Goal: Task Accomplishment & Management: Complete application form

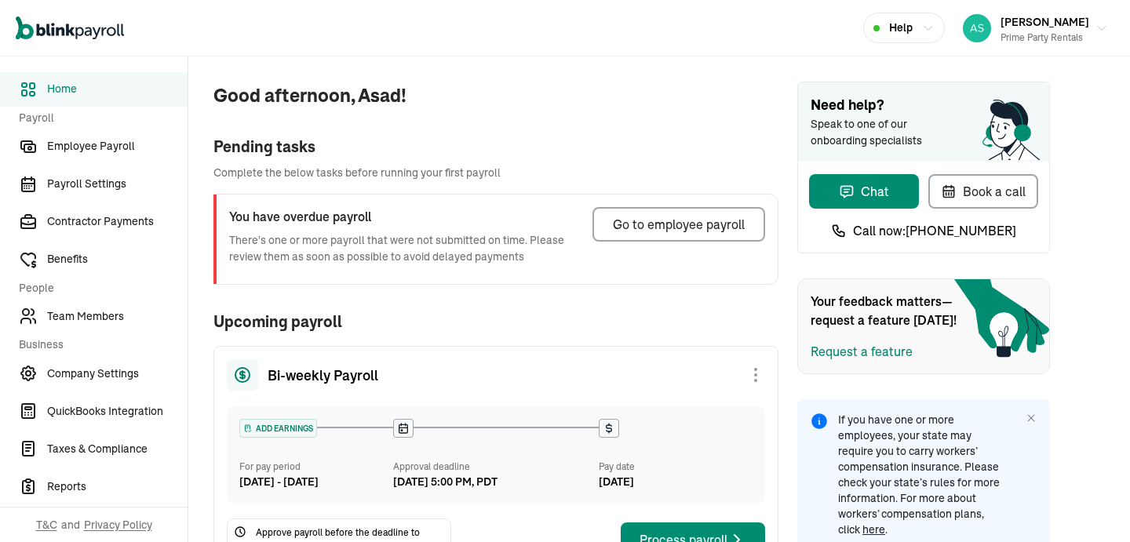
click at [1076, 37] on div "Prime Party Rentals" at bounding box center [1044, 38] width 89 height 14
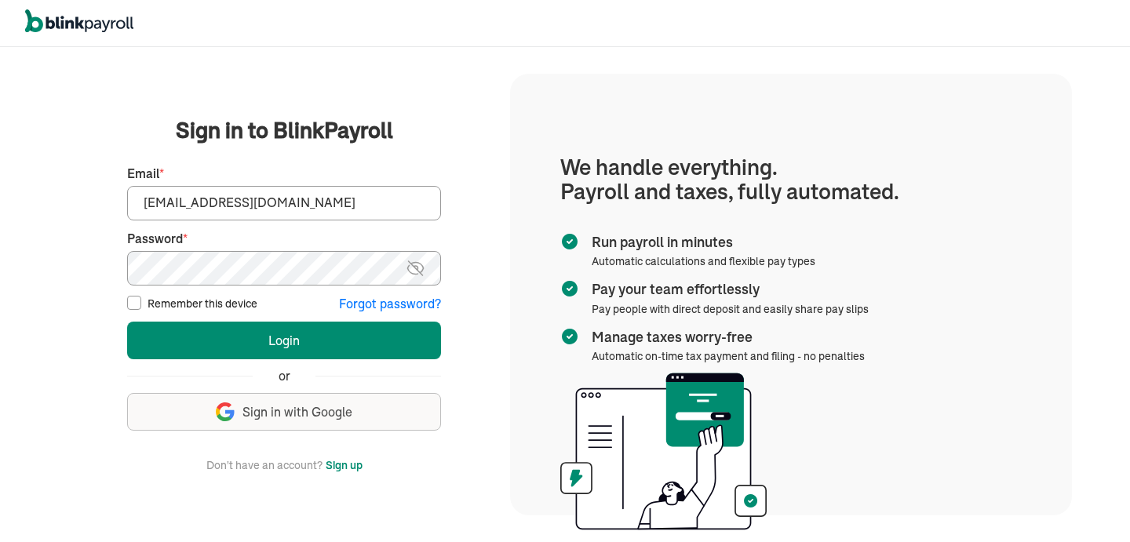
click at [369, 219] on input "asad@theremodelcompany.com" at bounding box center [284, 203] width 314 height 35
type input "asad@theremodelcompany.com"
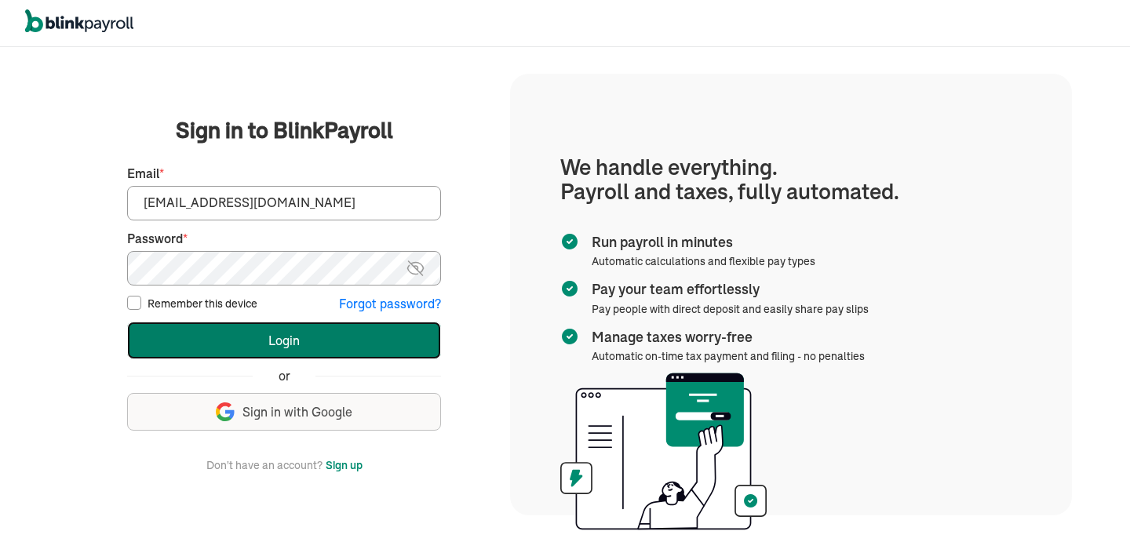
click at [299, 337] on button "Login" at bounding box center [284, 341] width 314 height 38
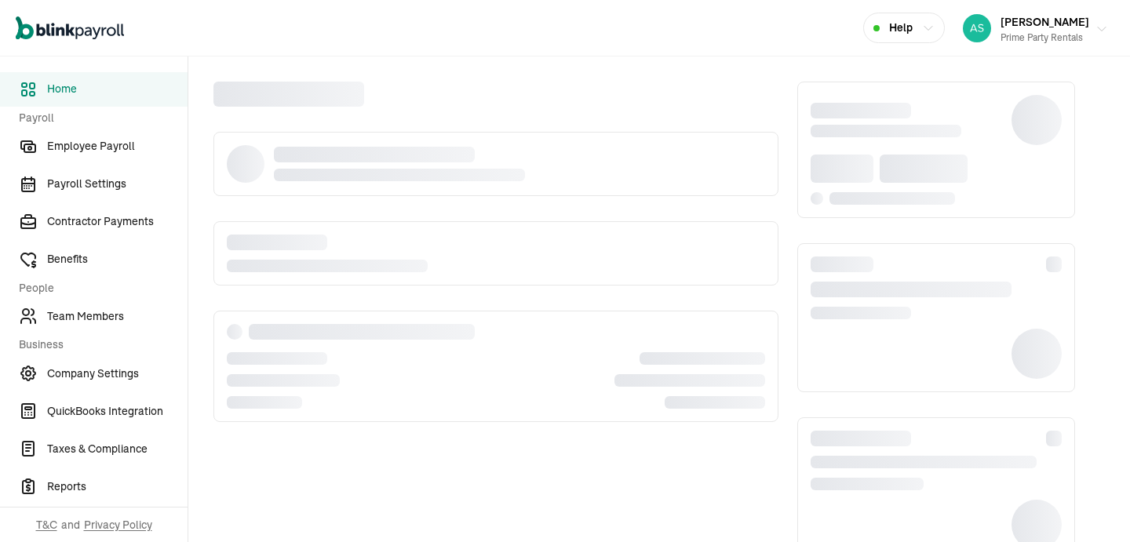
click at [1063, 29] on div "Asad Khan Prime Party Rentals" at bounding box center [1044, 28] width 89 height 33
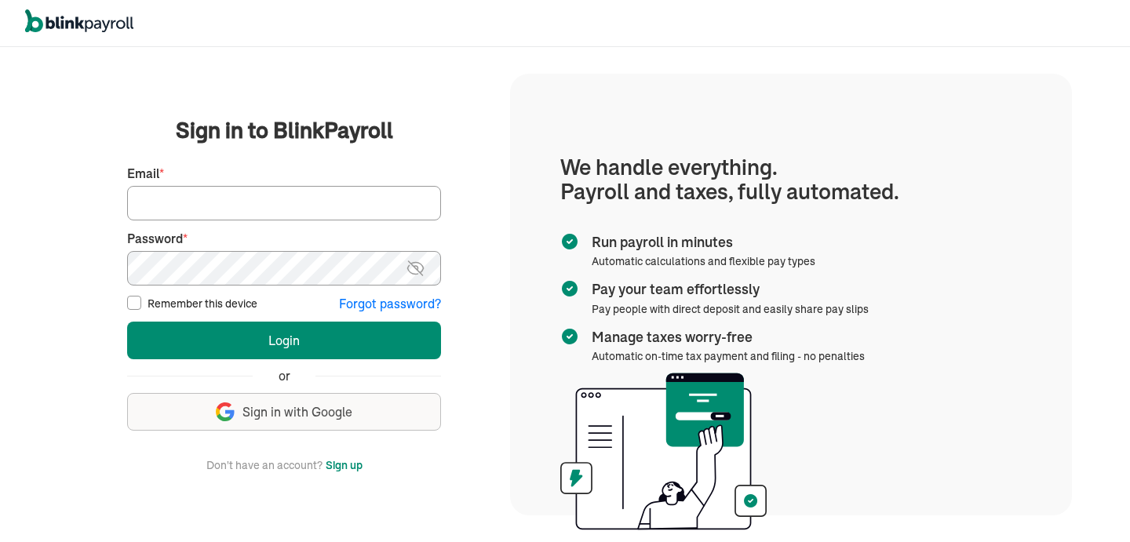
type input "asad@propertymanagementagency.com"
click at [321, 213] on input "asad@propertymanagementagency.com" at bounding box center [284, 203] width 314 height 35
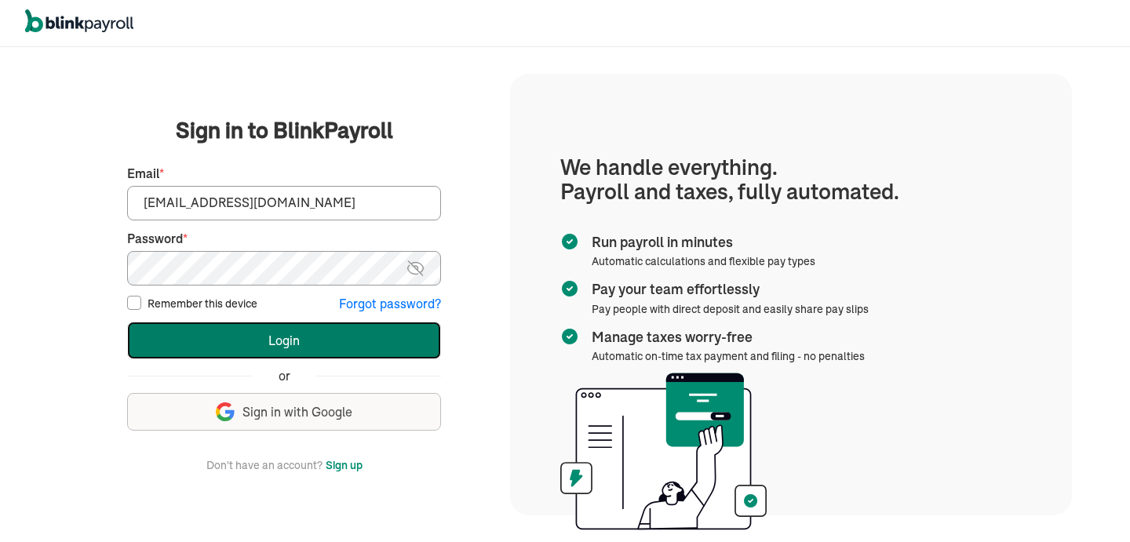
click at [277, 332] on button "Login" at bounding box center [284, 341] width 314 height 38
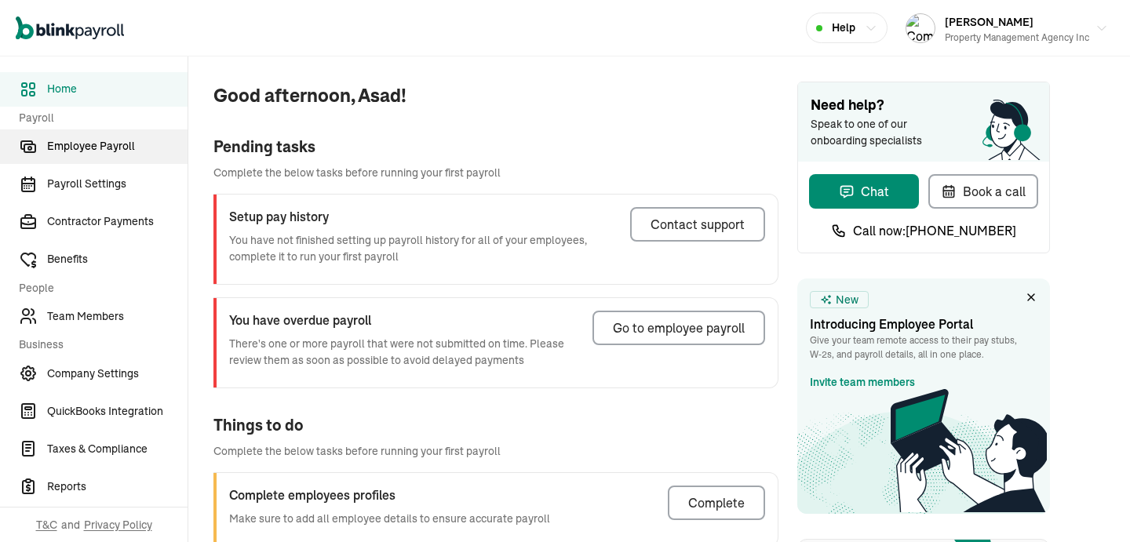
click at [86, 142] on span "Employee Payroll" at bounding box center [117, 146] width 140 height 16
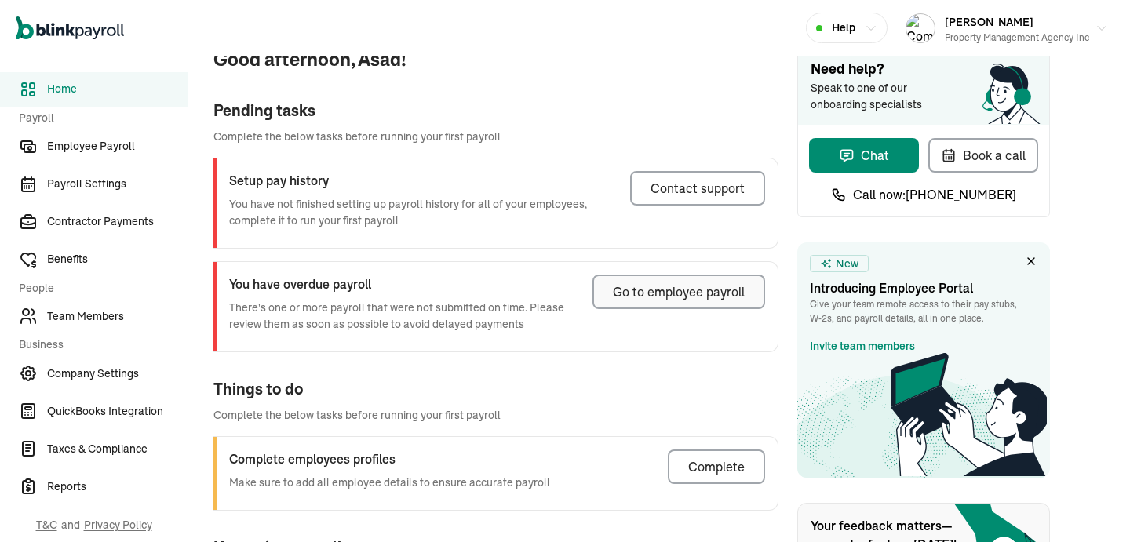
scroll to position [234, 0]
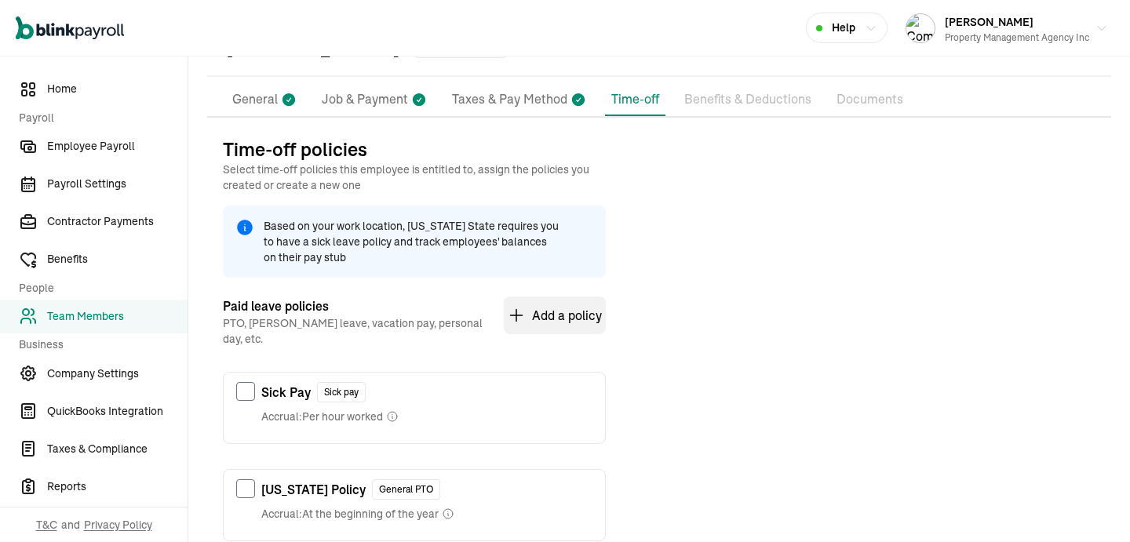
scroll to position [129, 0]
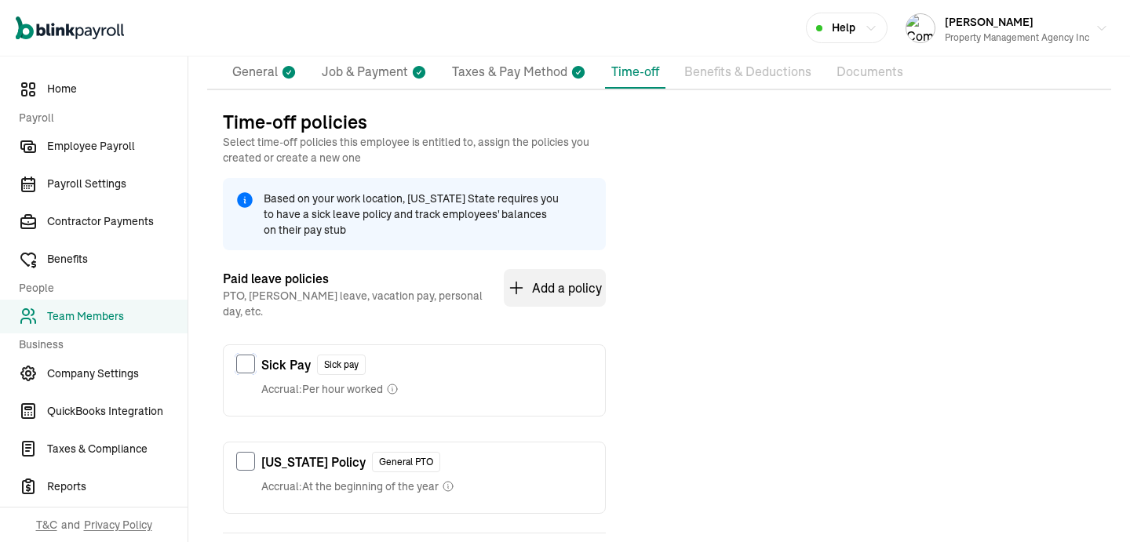
click at [248, 355] on input "checkbox" at bounding box center [245, 364] width 19 height 19
checkbox input "true"
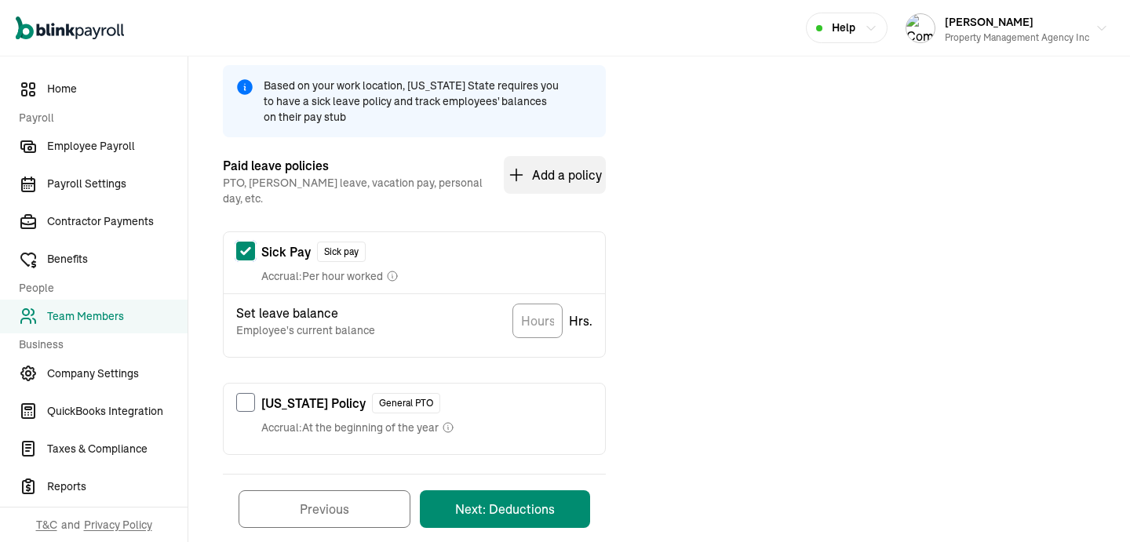
scroll to position [266, 0]
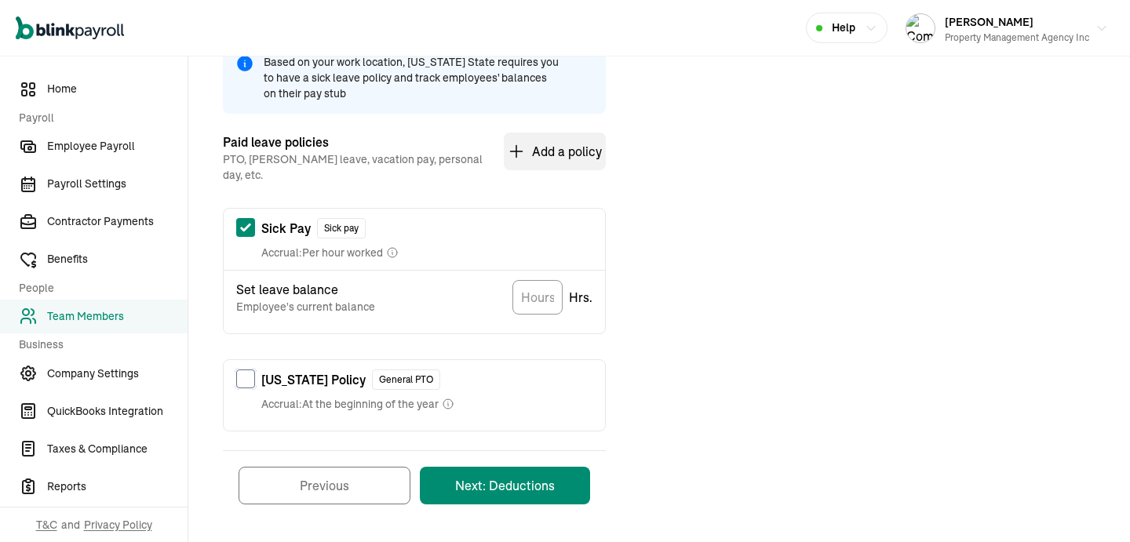
click at [237, 369] on input "checkbox" at bounding box center [245, 378] width 19 height 19
checkbox input "true"
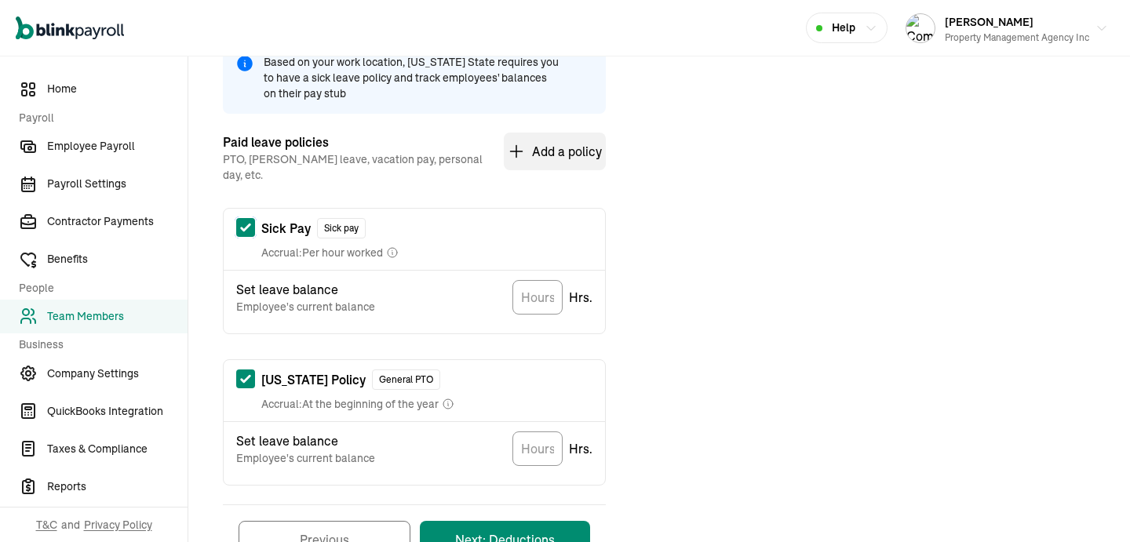
click at [246, 223] on input "checkbox" at bounding box center [245, 227] width 19 height 19
checkbox input "false"
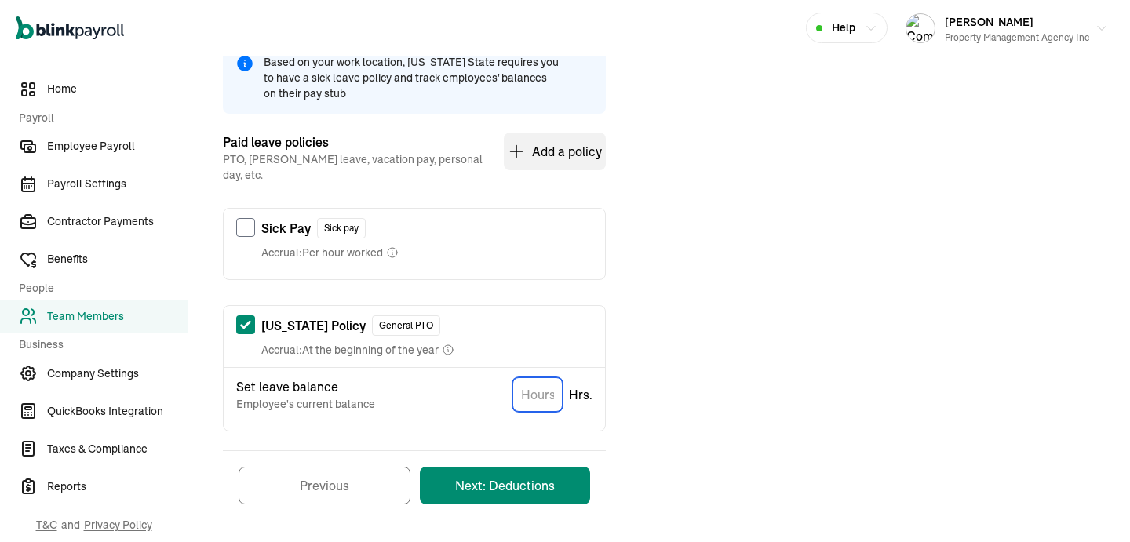
click at [523, 377] on input "TextInput" at bounding box center [537, 394] width 50 height 35
type input "0"
click at [520, 472] on button "Next: Deductions" at bounding box center [505, 486] width 170 height 38
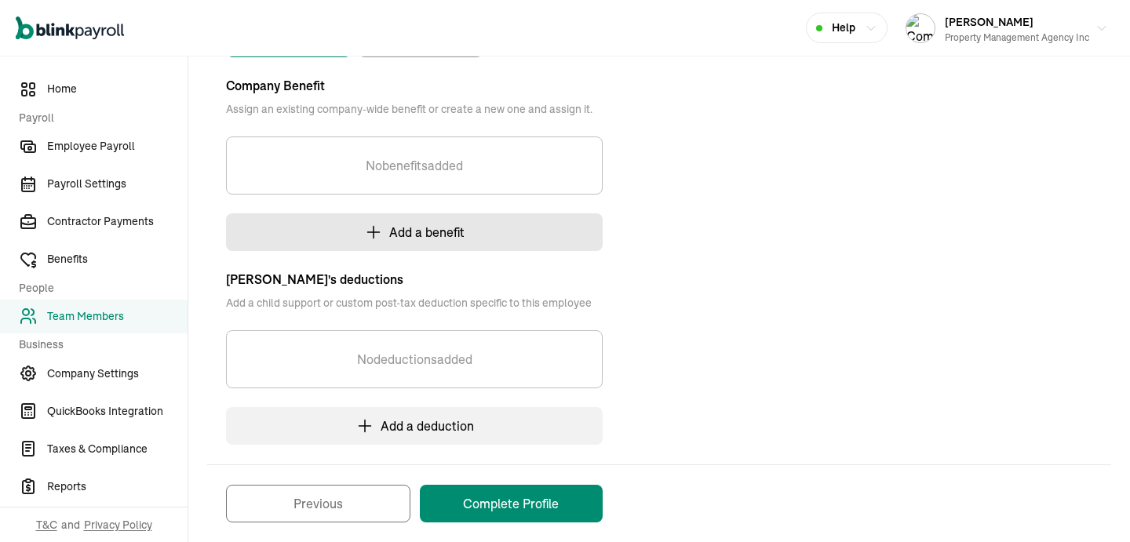
scroll to position [345, 0]
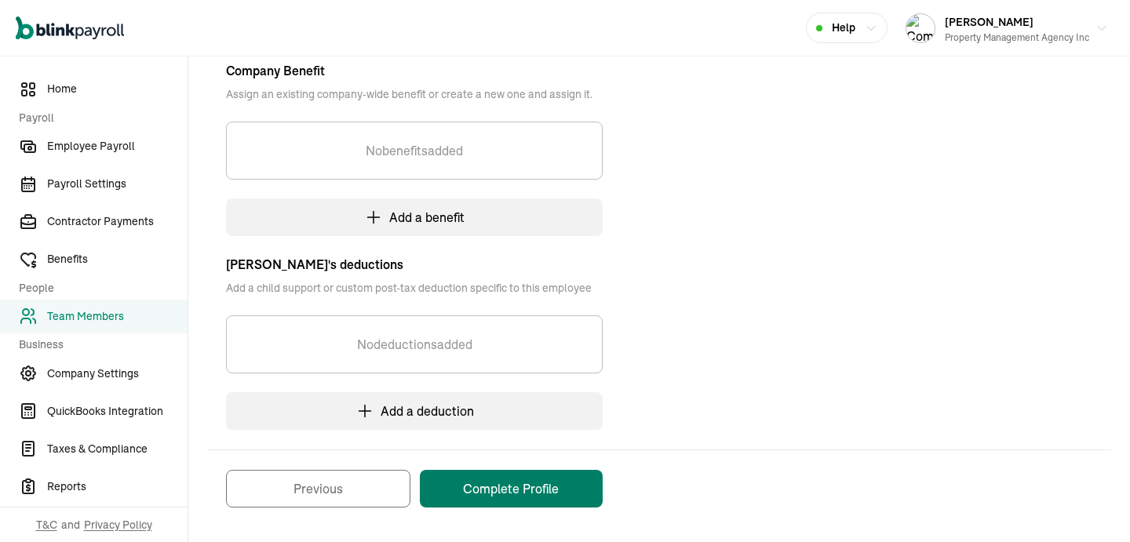
click at [488, 482] on button "Complete Profile" at bounding box center [511, 489] width 183 height 38
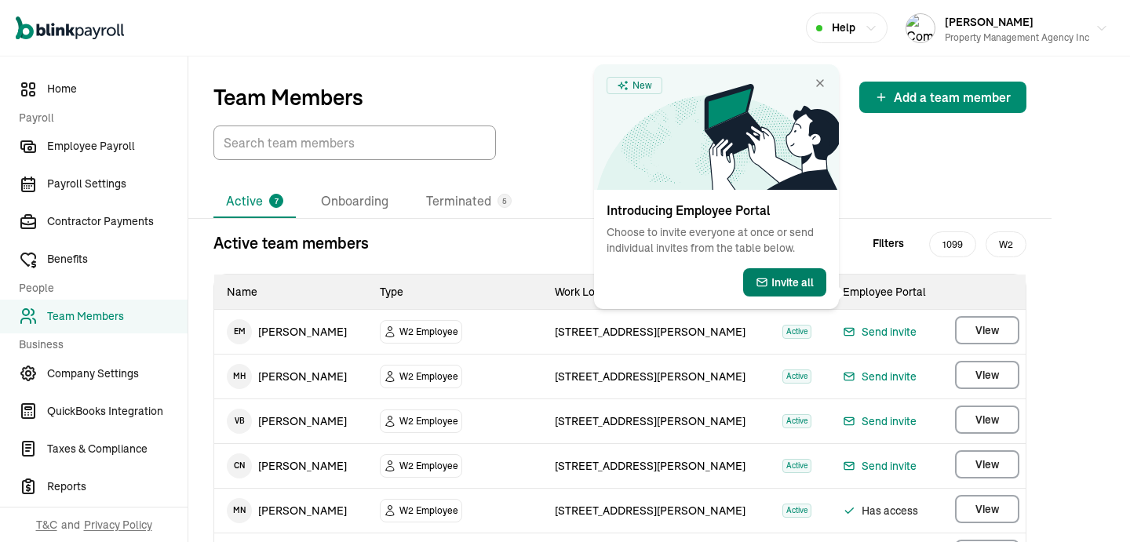
click at [767, 290] on button "Invite all" at bounding box center [784, 282] width 83 height 28
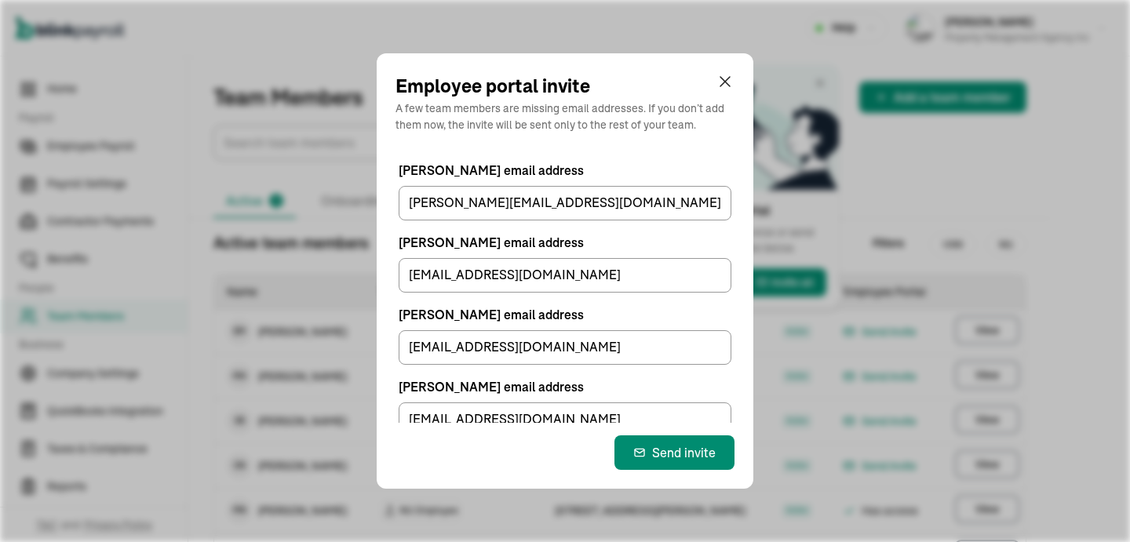
scroll to position [168, 0]
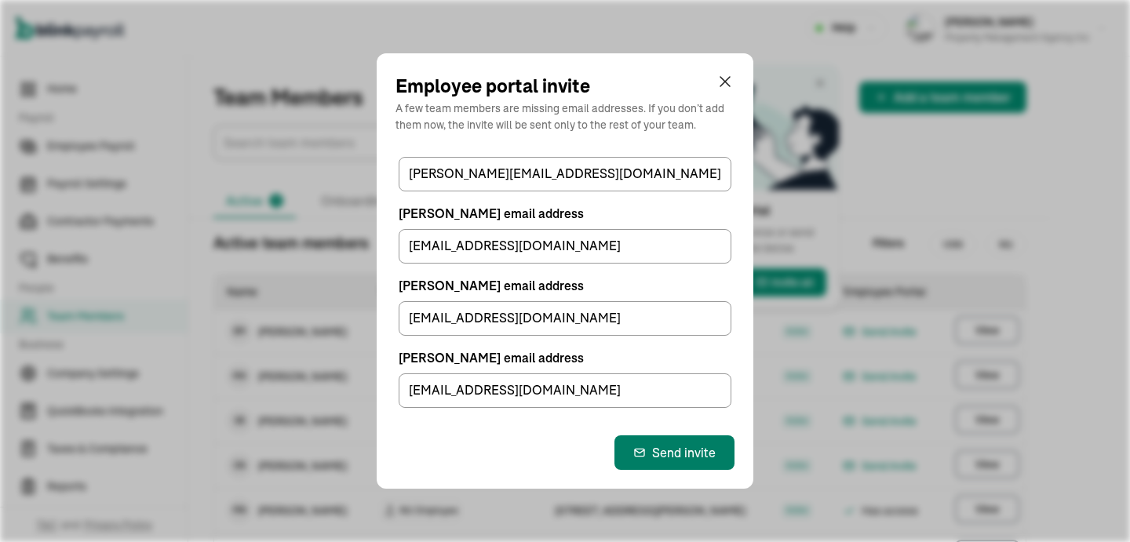
click at [664, 457] on div "Send invite" at bounding box center [674, 452] width 82 height 19
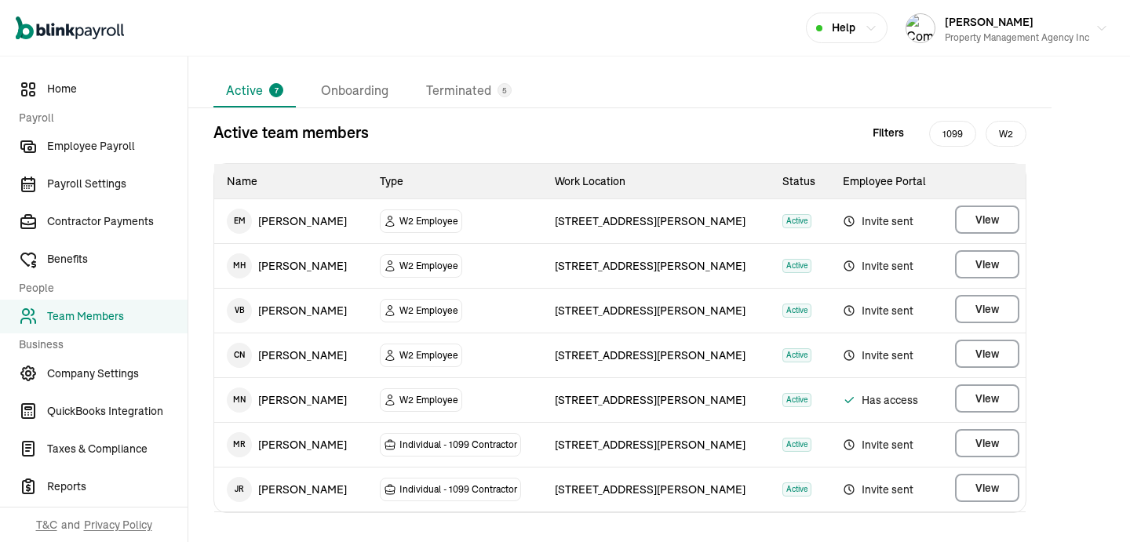
scroll to position [111, 0]
click at [115, 93] on span "Home" at bounding box center [117, 89] width 140 height 16
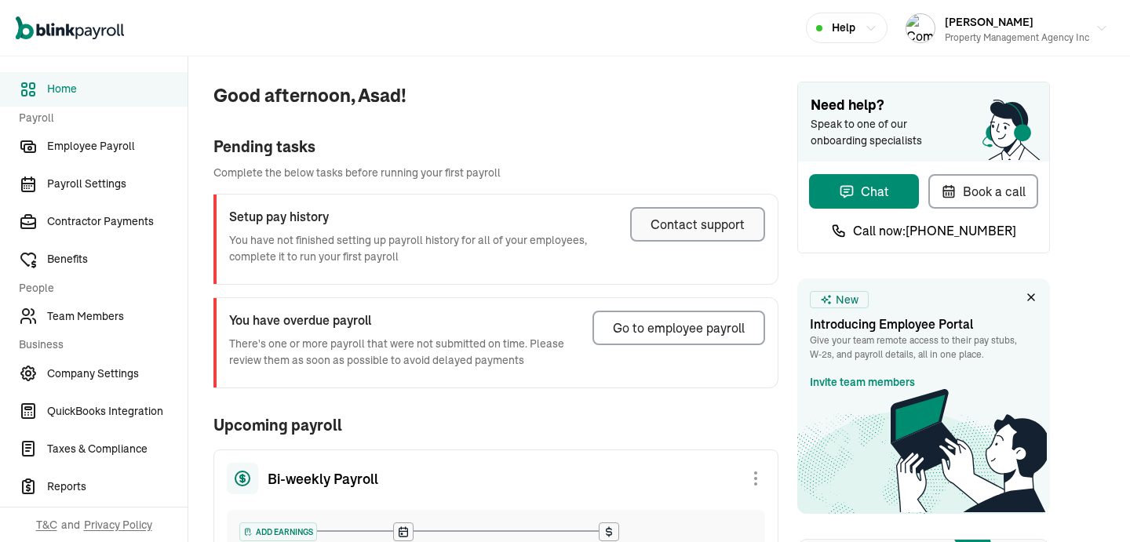
click at [719, 213] on button "Contact support" at bounding box center [697, 224] width 135 height 35
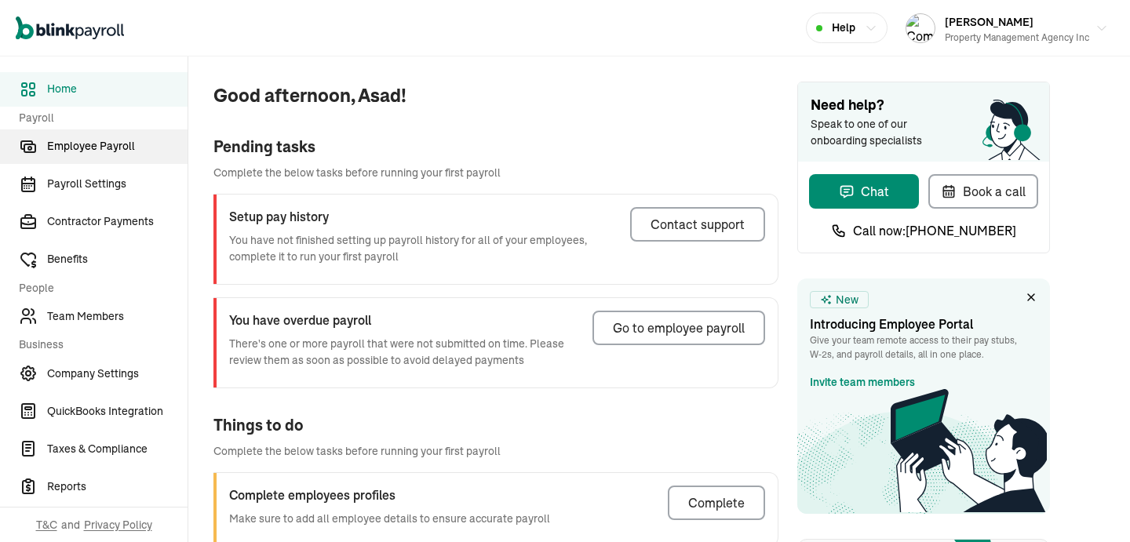
click at [86, 142] on span "Employee Payroll" at bounding box center [117, 146] width 140 height 16
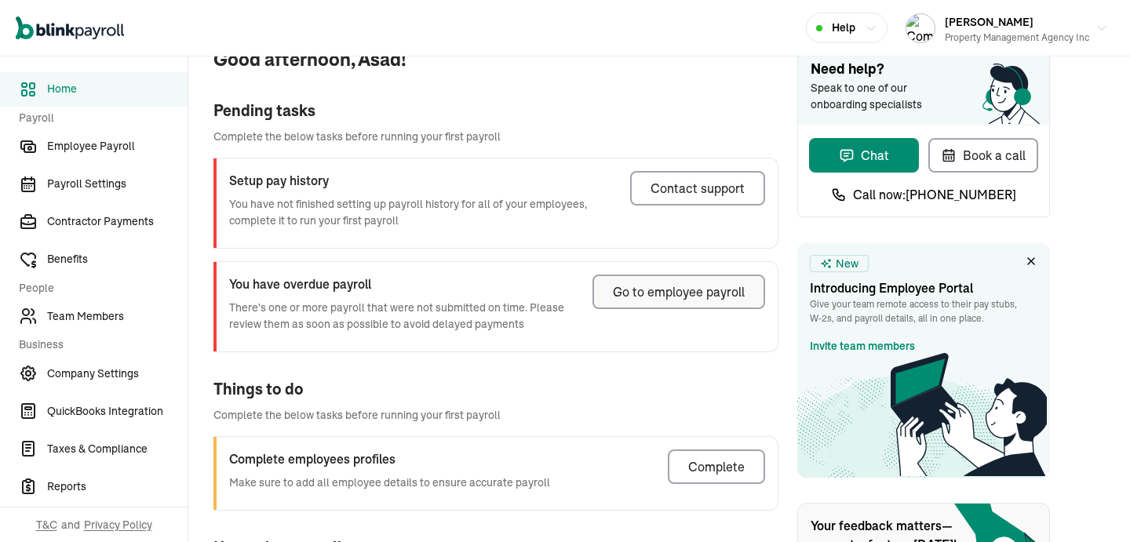
scroll to position [234, 0]
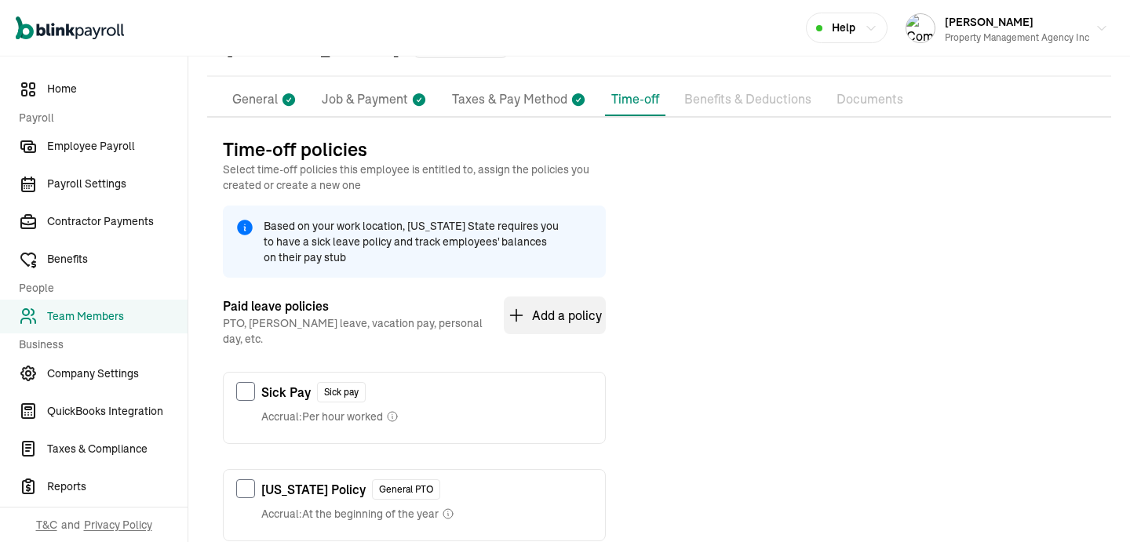
scroll to position [129, 0]
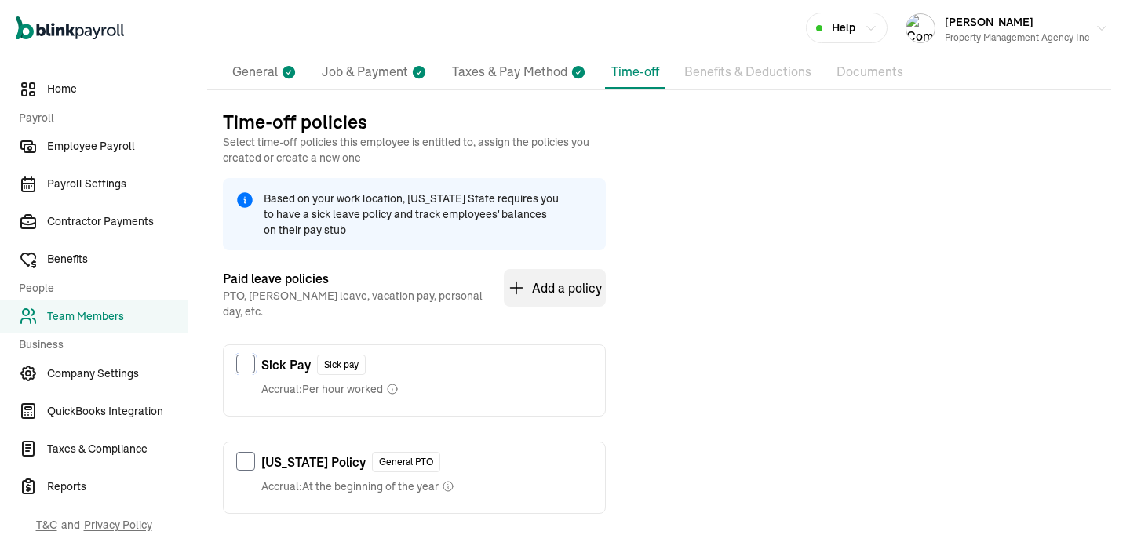
click at [248, 355] on input "checkbox" at bounding box center [245, 364] width 19 height 19
checkbox input "true"
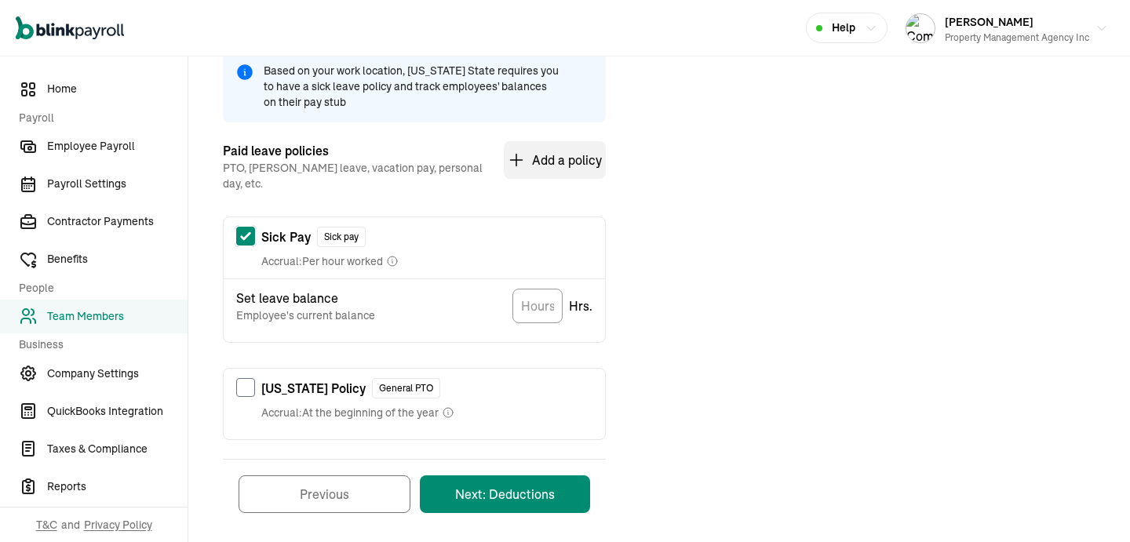
scroll to position [266, 0]
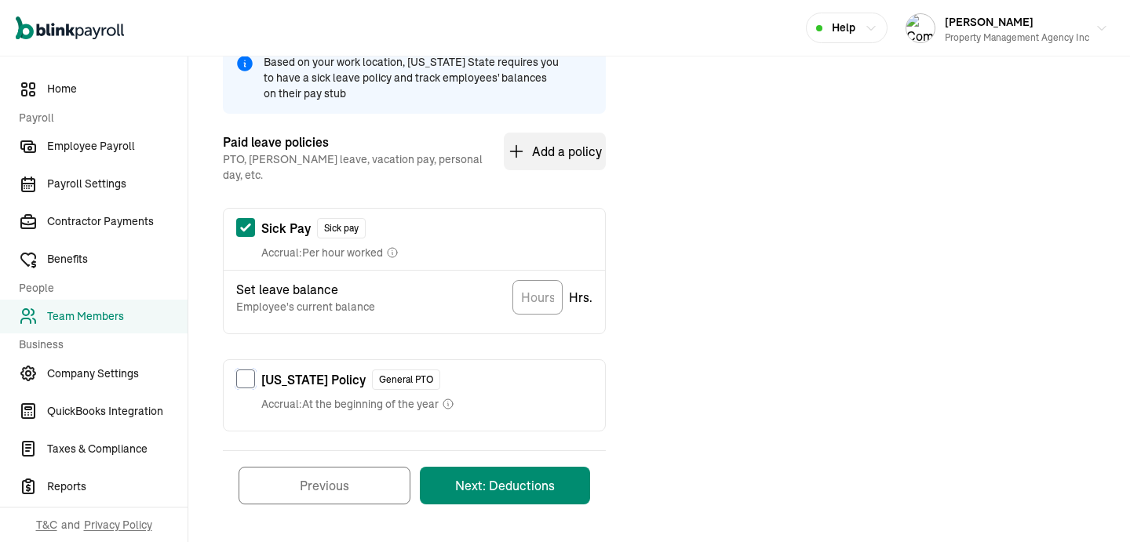
click at [237, 369] on input "checkbox" at bounding box center [245, 378] width 19 height 19
checkbox input "true"
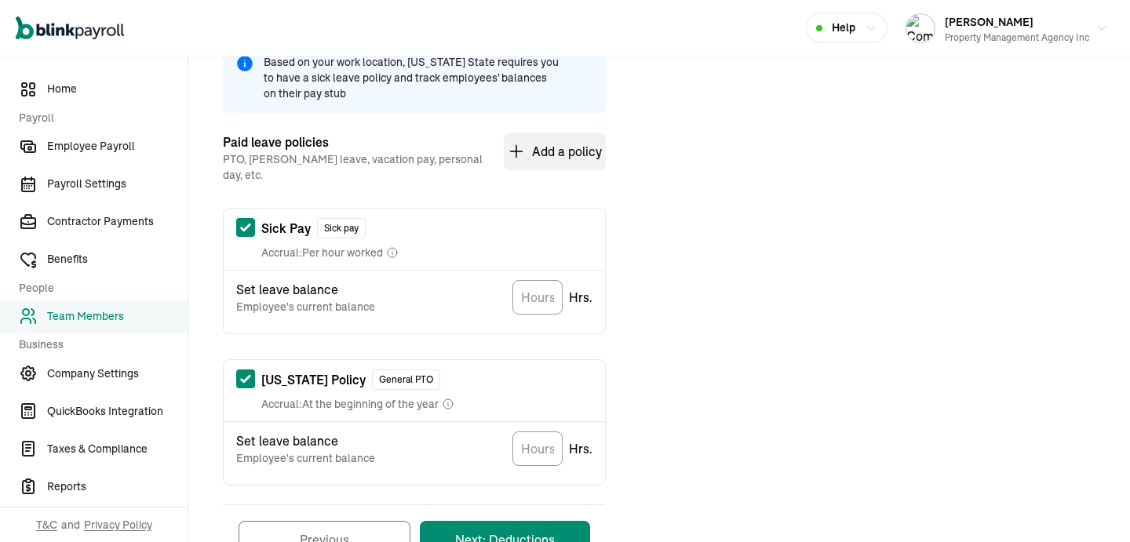
click at [246, 223] on input "checkbox" at bounding box center [245, 227] width 19 height 19
checkbox input "false"
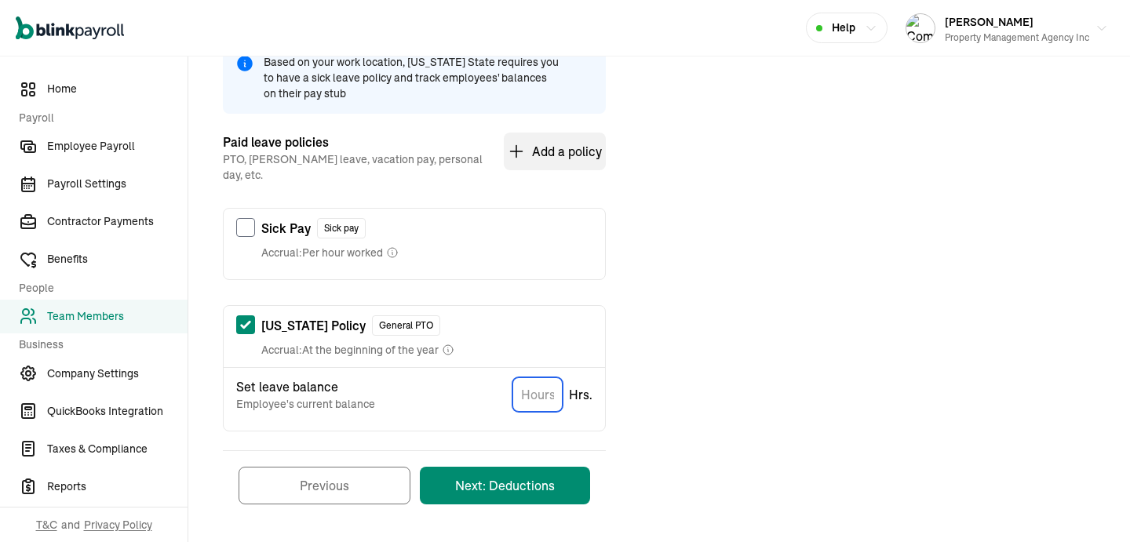
click at [523, 377] on input "TextInput" at bounding box center [537, 394] width 50 height 35
type input "0"
click at [520, 472] on button "Next: Deductions" at bounding box center [505, 486] width 170 height 38
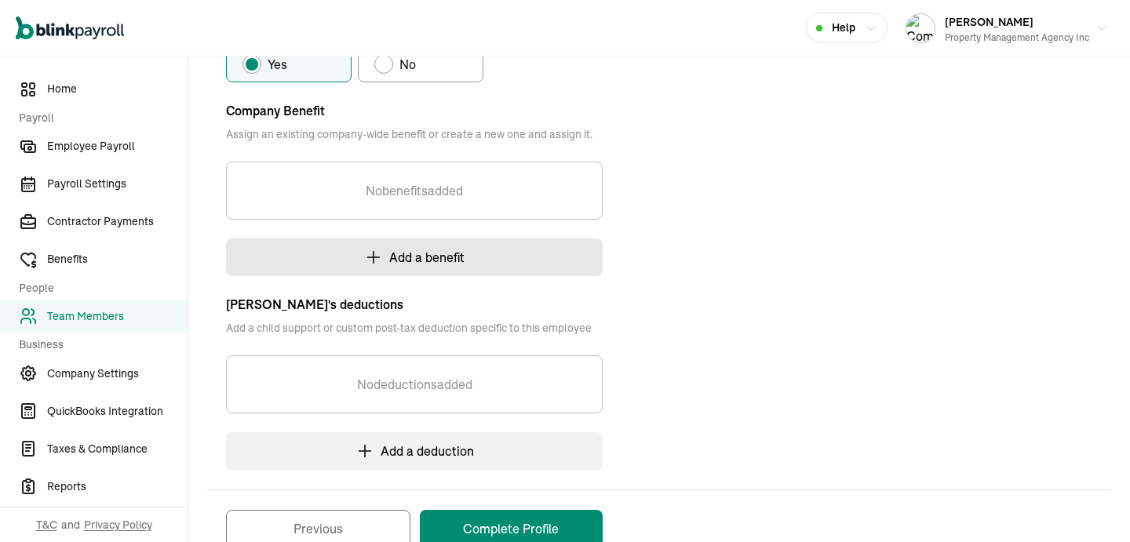
scroll to position [345, 0]
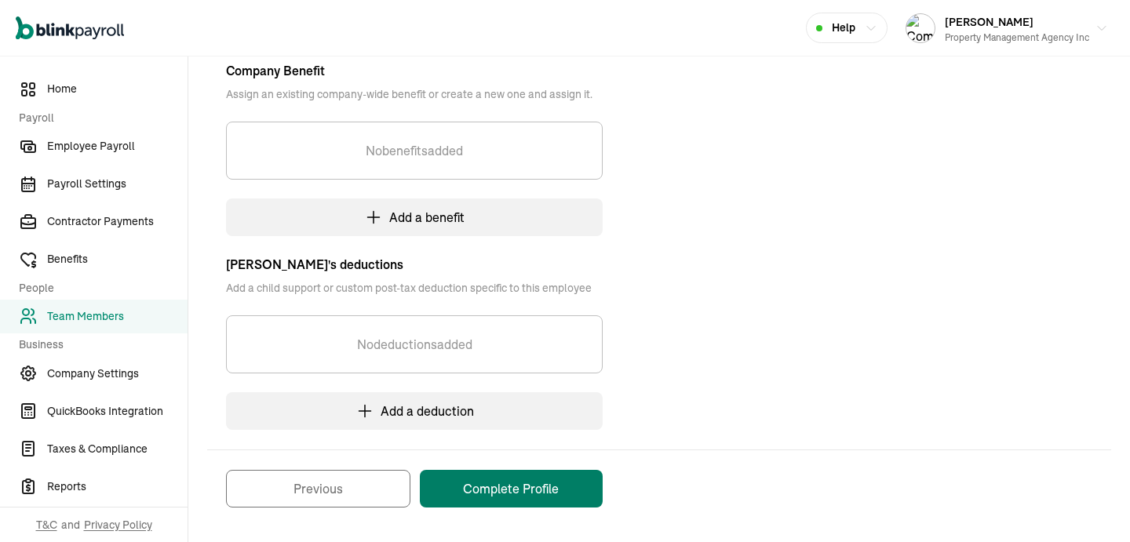
click at [488, 482] on button "Complete Profile" at bounding box center [511, 489] width 183 height 38
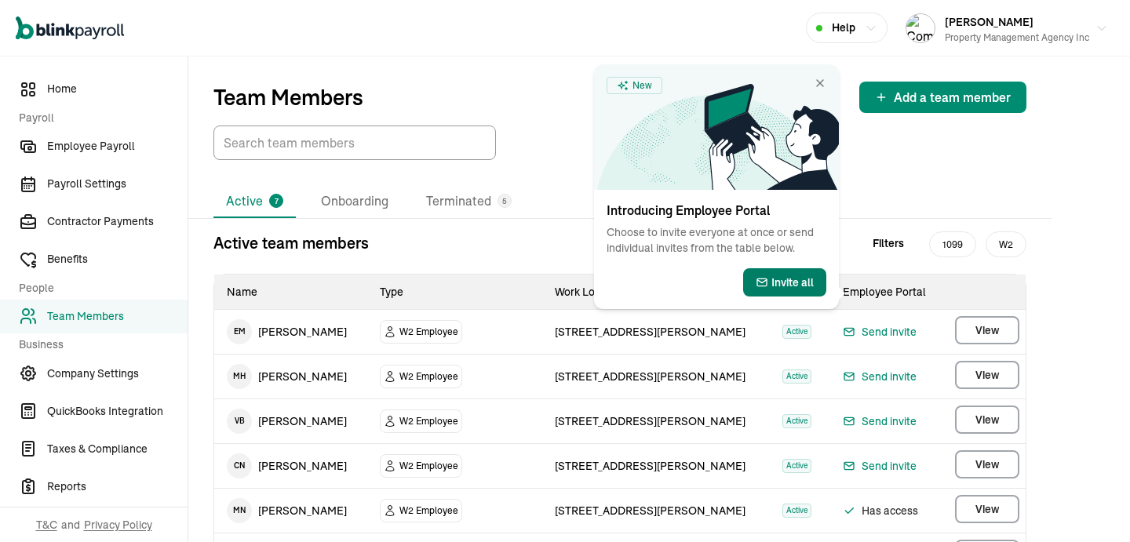
click at [767, 290] on button "Invite all" at bounding box center [784, 282] width 83 height 28
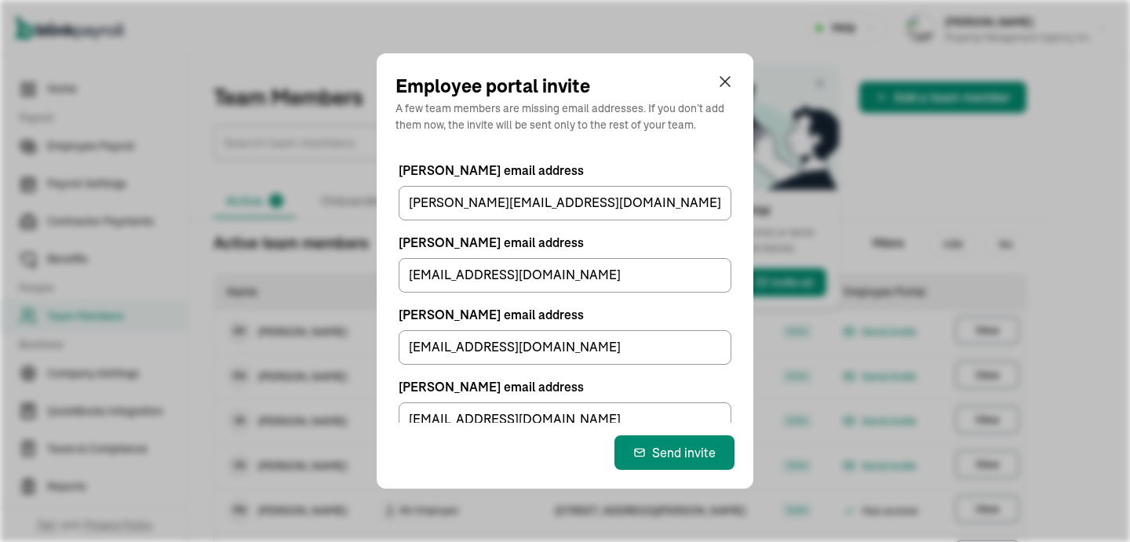
scroll to position [168, 0]
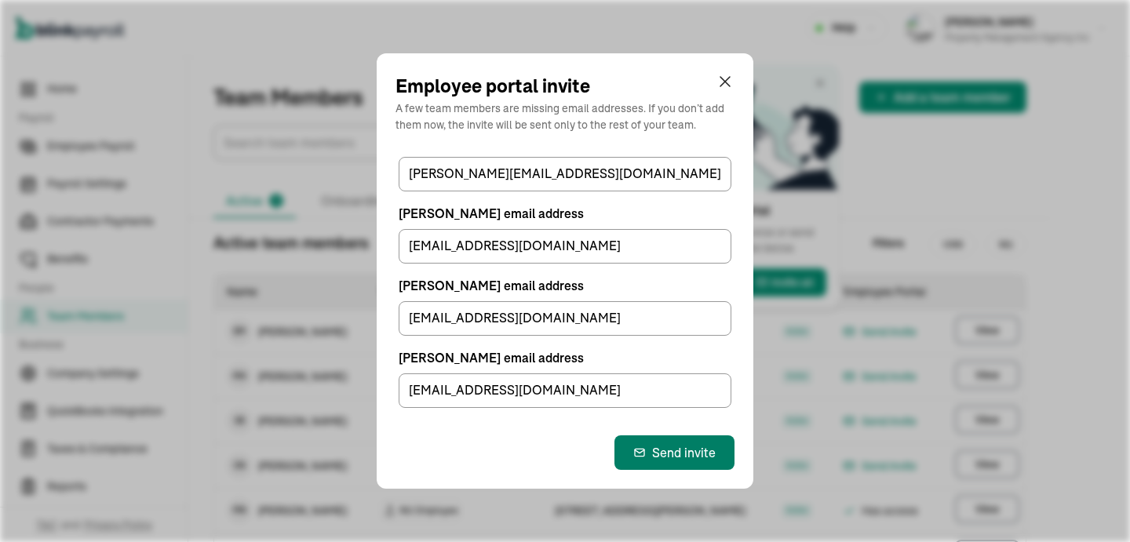
click at [664, 457] on div "Send invite" at bounding box center [674, 452] width 82 height 19
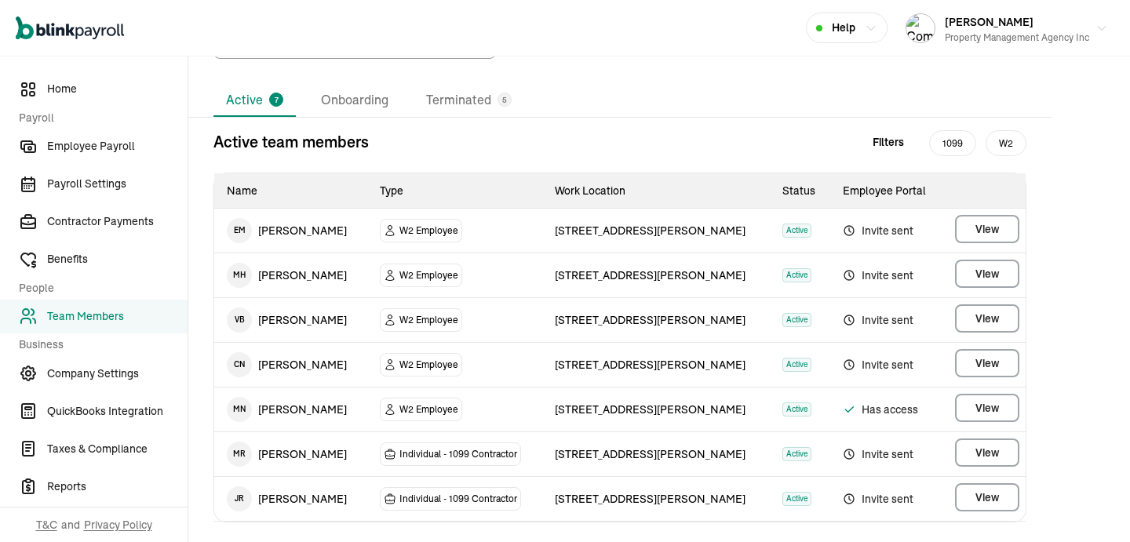
scroll to position [111, 0]
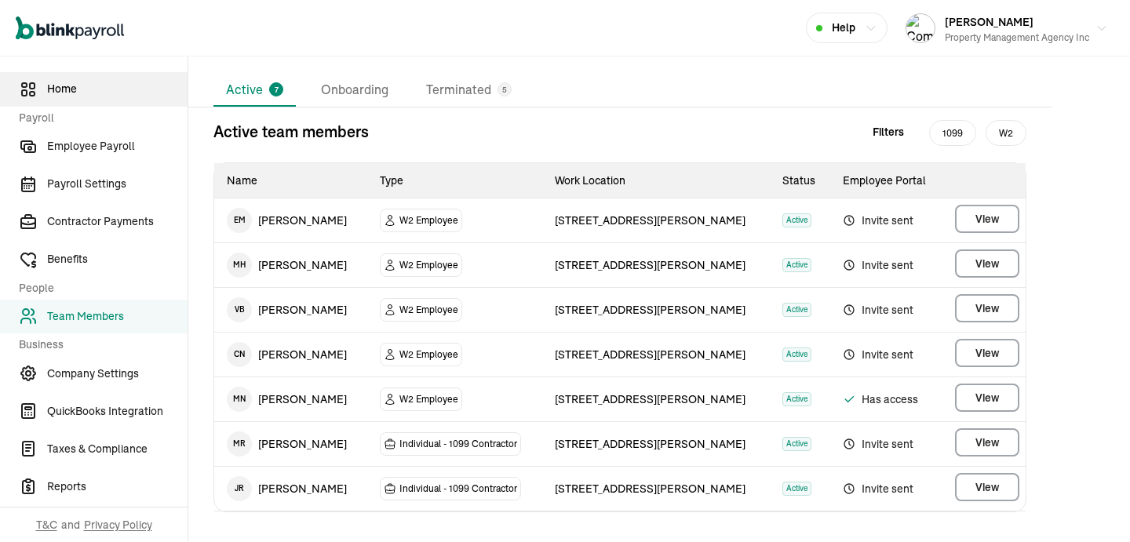
click at [115, 93] on span "Home" at bounding box center [117, 89] width 140 height 16
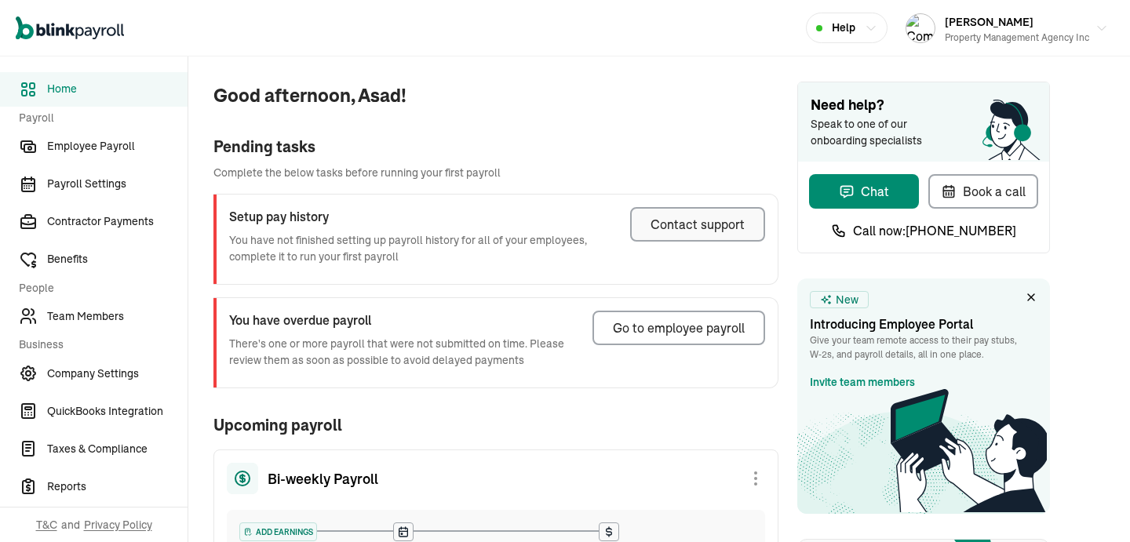
click at [719, 213] on button "Contact support" at bounding box center [697, 224] width 135 height 35
